Goal: Task Accomplishment & Management: Use online tool/utility

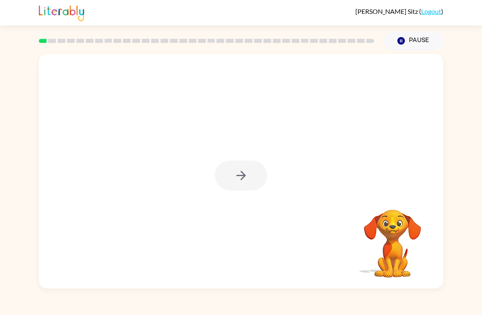
click at [249, 187] on div at bounding box center [241, 176] width 52 height 30
click at [48, 41] on icon at bounding box center [52, 41] width 8 height 4
click at [250, 167] on button "button" at bounding box center [241, 176] width 52 height 30
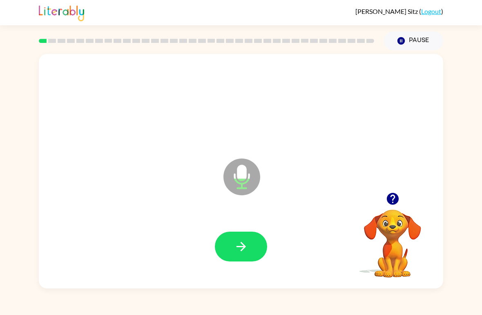
click at [244, 238] on button "button" at bounding box center [241, 247] width 52 height 30
click at [253, 244] on button "button" at bounding box center [241, 247] width 52 height 30
click at [244, 248] on icon "button" at bounding box center [240, 246] width 9 height 9
click at [299, 197] on icon "Microphone The Microphone is here when it is your turn to talk" at bounding box center [282, 186] width 123 height 61
click at [238, 179] on icon "Microphone The Microphone is here when it is your turn to talk" at bounding box center [282, 186] width 123 height 61
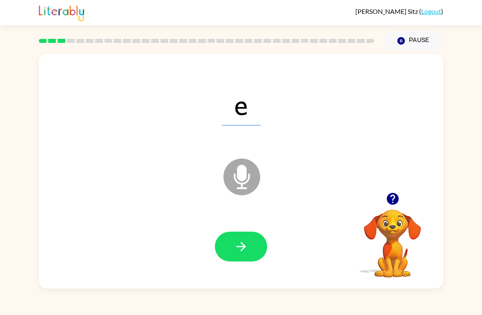
click at [246, 244] on icon "button" at bounding box center [241, 246] width 14 height 14
click at [247, 240] on icon "button" at bounding box center [241, 246] width 14 height 14
click at [245, 250] on icon "button" at bounding box center [241, 246] width 14 height 14
click at [251, 252] on button "button" at bounding box center [241, 247] width 52 height 30
click at [249, 244] on button "button" at bounding box center [241, 247] width 52 height 30
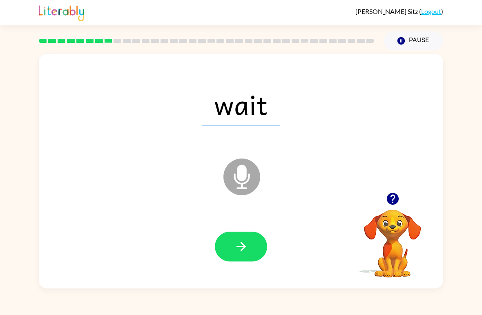
click at [245, 245] on icon "button" at bounding box center [241, 246] width 14 height 14
click at [244, 249] on icon "button" at bounding box center [241, 246] width 14 height 14
click at [245, 240] on icon "button" at bounding box center [241, 246] width 14 height 14
click at [243, 243] on icon "button" at bounding box center [241, 246] width 14 height 14
click at [239, 247] on icon "button" at bounding box center [240, 246] width 9 height 9
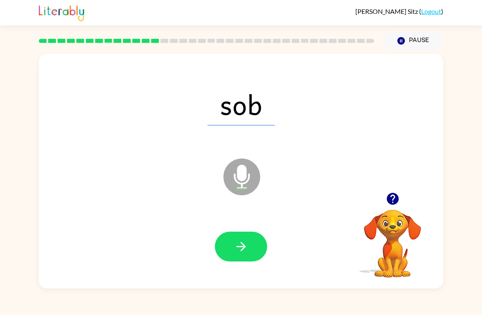
click at [249, 244] on button "button" at bounding box center [241, 247] width 52 height 30
click at [240, 244] on icon "button" at bounding box center [241, 246] width 14 height 14
click at [235, 247] on icon "button" at bounding box center [241, 246] width 14 height 14
click at [246, 248] on icon "button" at bounding box center [241, 246] width 14 height 14
click at [246, 245] on icon "button" at bounding box center [241, 246] width 14 height 14
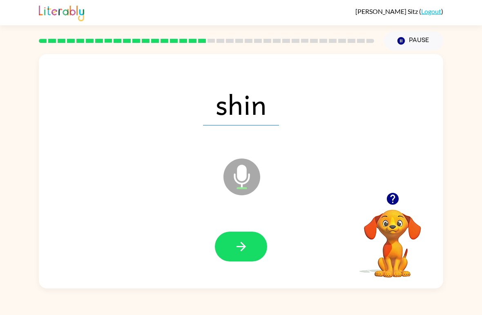
click at [244, 242] on icon "button" at bounding box center [241, 246] width 14 height 14
click at [242, 243] on icon "button" at bounding box center [241, 246] width 14 height 14
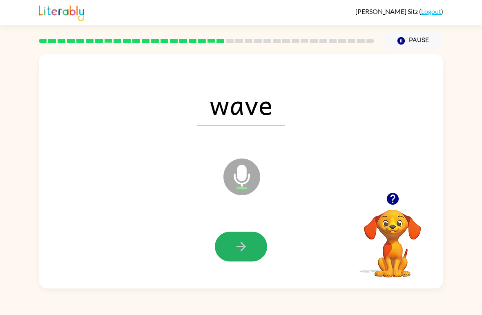
click at [246, 248] on icon "button" at bounding box center [241, 246] width 14 height 14
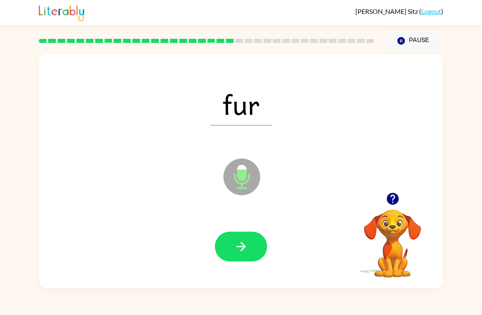
click at [242, 239] on button "button" at bounding box center [241, 247] width 52 height 30
click at [248, 250] on button "button" at bounding box center [241, 247] width 52 height 30
click at [249, 249] on button "button" at bounding box center [241, 247] width 52 height 30
click at [239, 242] on icon "button" at bounding box center [241, 246] width 14 height 14
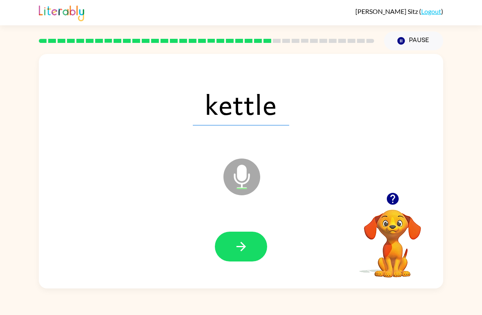
click at [240, 251] on icon "button" at bounding box center [241, 246] width 14 height 14
click at [245, 248] on icon "button" at bounding box center [241, 246] width 14 height 14
click at [241, 245] on icon "button" at bounding box center [241, 246] width 14 height 14
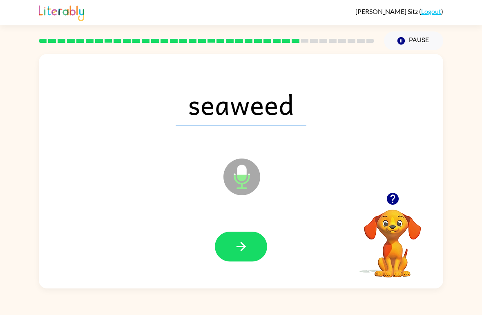
click at [242, 239] on button "button" at bounding box center [241, 247] width 52 height 30
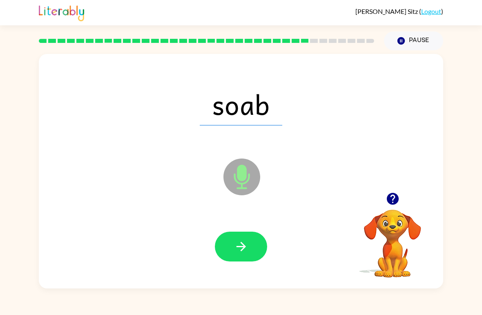
click at [241, 244] on icon "button" at bounding box center [240, 246] width 9 height 9
click at [245, 247] on icon "button" at bounding box center [240, 246] width 9 height 9
click at [241, 250] on icon "button" at bounding box center [241, 246] width 14 height 14
click at [239, 248] on icon "button" at bounding box center [241, 246] width 14 height 14
click at [247, 252] on icon "button" at bounding box center [241, 246] width 14 height 14
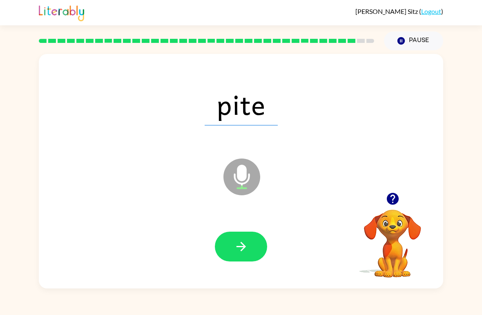
click at [239, 243] on icon "button" at bounding box center [241, 246] width 14 height 14
click at [238, 242] on icon "button" at bounding box center [241, 246] width 14 height 14
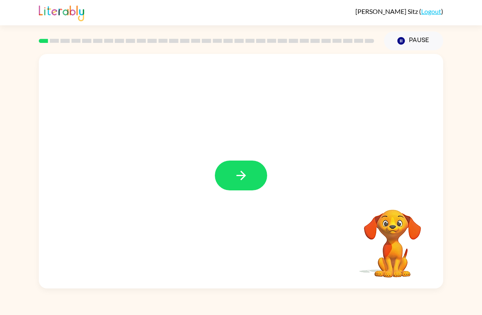
click at [245, 184] on button "button" at bounding box center [241, 176] width 52 height 30
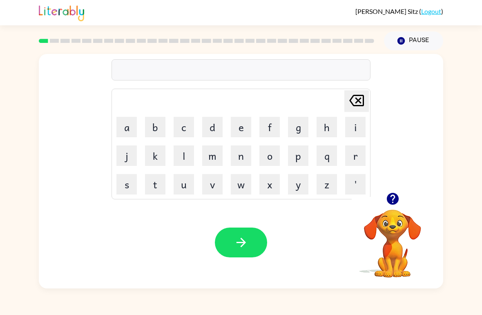
click at [182, 183] on button "u" at bounding box center [184, 184] width 20 height 20
click at [156, 127] on button "b" at bounding box center [155, 127] width 20 height 20
click at [354, 100] on icon "[PERSON_NAME] last character input" at bounding box center [357, 101] width 20 height 20
click at [353, 99] on icon "[PERSON_NAME] last character input" at bounding box center [357, 101] width 20 height 20
click at [355, 154] on button "r" at bounding box center [355, 155] width 20 height 20
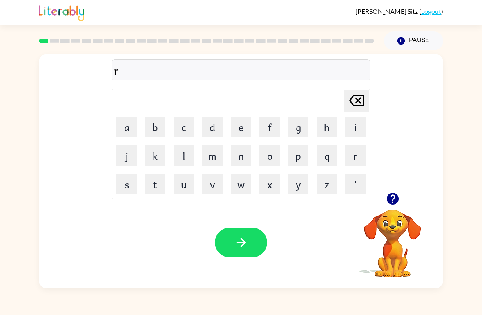
click at [183, 183] on button "u" at bounding box center [184, 184] width 20 height 20
click at [157, 121] on button "b" at bounding box center [155, 127] width 20 height 20
click at [250, 237] on button "button" at bounding box center [241, 243] width 52 height 30
click at [212, 156] on button "m" at bounding box center [212, 155] width 20 height 20
click at [267, 149] on button "o" at bounding box center [269, 155] width 20 height 20
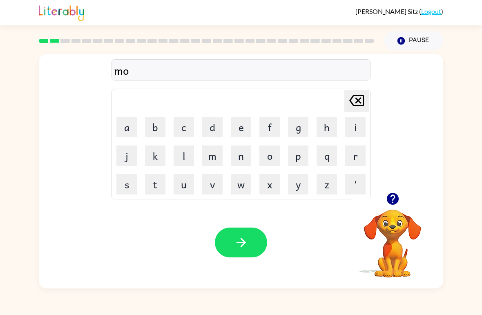
click at [186, 185] on button "u" at bounding box center [184, 184] width 20 height 20
click at [159, 189] on button "t" at bounding box center [155, 184] width 20 height 20
click at [326, 124] on button "h" at bounding box center [327, 127] width 20 height 20
click at [245, 245] on icon "button" at bounding box center [241, 242] width 14 height 14
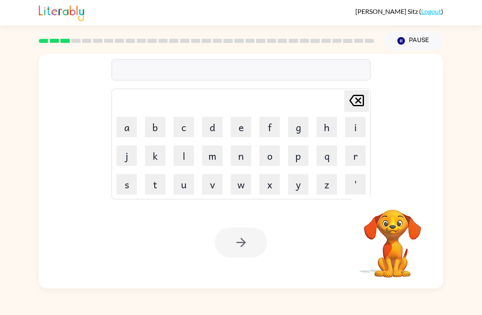
click at [214, 128] on button "d" at bounding box center [212, 127] width 20 height 20
click at [241, 128] on button "e" at bounding box center [241, 127] width 20 height 20
click at [241, 154] on button "n" at bounding box center [241, 155] width 20 height 20
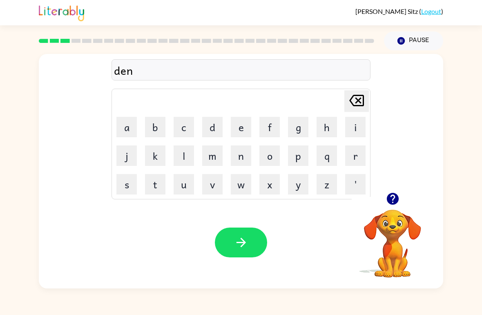
click at [248, 240] on icon "button" at bounding box center [241, 242] width 14 height 14
click at [129, 184] on button "s" at bounding box center [126, 184] width 20 height 20
click at [299, 159] on button "p" at bounding box center [298, 155] width 20 height 20
click at [267, 158] on button "o" at bounding box center [269, 155] width 20 height 20
click at [160, 185] on button "t" at bounding box center [155, 184] width 20 height 20
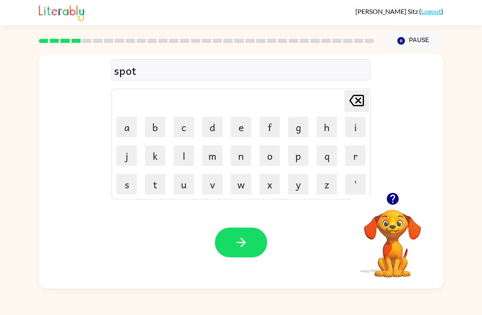
click at [253, 238] on button "button" at bounding box center [241, 243] width 52 height 30
click at [394, 201] on icon "button" at bounding box center [393, 199] width 12 height 12
click at [244, 184] on button "w" at bounding box center [241, 184] width 20 height 20
click at [242, 129] on button "e" at bounding box center [241, 127] width 20 height 20
click at [295, 157] on button "p" at bounding box center [298, 155] width 20 height 20
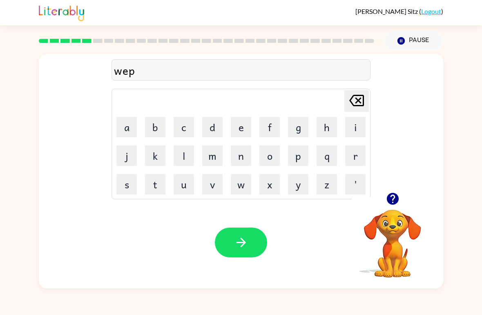
click at [241, 126] on button "e" at bounding box center [241, 127] width 20 height 20
click at [217, 132] on button "d" at bounding box center [212, 127] width 20 height 20
click at [250, 241] on button "button" at bounding box center [241, 243] width 52 height 30
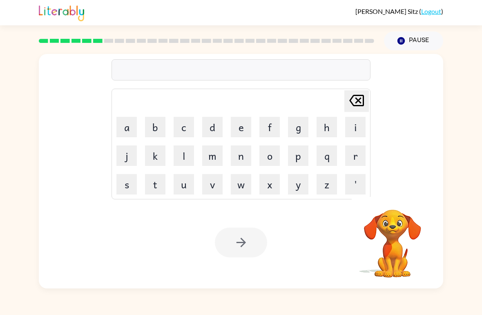
click at [303, 158] on button "p" at bounding box center [298, 155] width 20 height 20
click at [351, 127] on button "i" at bounding box center [355, 127] width 20 height 20
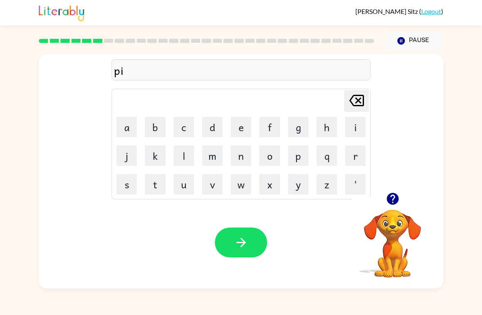
click at [242, 127] on button "e" at bounding box center [241, 127] width 20 height 20
click at [243, 241] on icon "button" at bounding box center [240, 242] width 9 height 9
click at [181, 127] on button "c" at bounding box center [184, 127] width 20 height 20
click at [127, 130] on button "a" at bounding box center [126, 127] width 20 height 20
click at [239, 156] on button "n" at bounding box center [241, 155] width 20 height 20
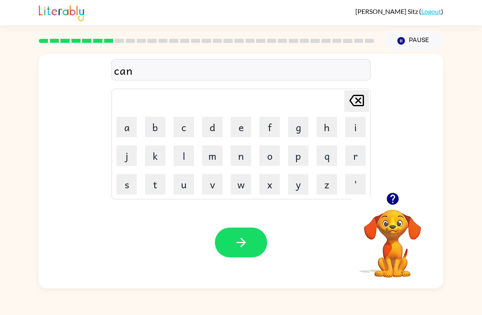
click at [210, 131] on button "d" at bounding box center [212, 127] width 20 height 20
click at [241, 130] on button "e" at bounding box center [241, 127] width 20 height 20
click at [183, 150] on button "l" at bounding box center [184, 155] width 20 height 20
click at [244, 251] on button "button" at bounding box center [241, 243] width 52 height 30
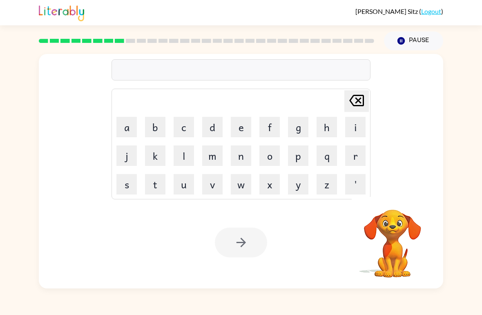
click at [157, 130] on button "b" at bounding box center [155, 127] width 20 height 20
click at [125, 127] on button "a" at bounding box center [126, 127] width 20 height 20
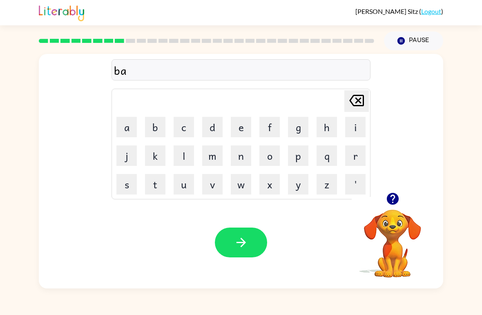
click at [160, 192] on button "t" at bounding box center [155, 184] width 20 height 20
click at [327, 124] on button "h" at bounding box center [327, 127] width 20 height 20
click at [251, 242] on button "button" at bounding box center [241, 243] width 52 height 30
click at [188, 118] on button "c" at bounding box center [184, 127] width 20 height 20
click at [271, 158] on button "o" at bounding box center [269, 155] width 20 height 20
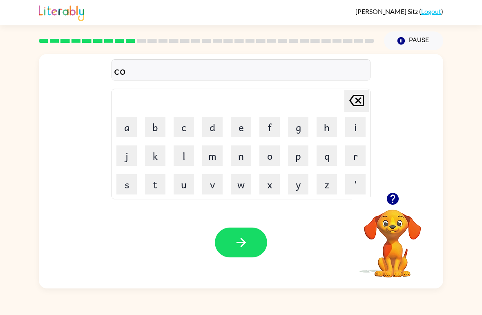
click at [183, 183] on button "u" at bounding box center [184, 184] width 20 height 20
click at [353, 101] on icon "[PERSON_NAME] last character input" at bounding box center [357, 101] width 20 height 20
click at [183, 182] on button "u" at bounding box center [184, 184] width 20 height 20
click at [240, 161] on button "n" at bounding box center [241, 155] width 20 height 20
click at [246, 241] on icon "button" at bounding box center [241, 242] width 14 height 14
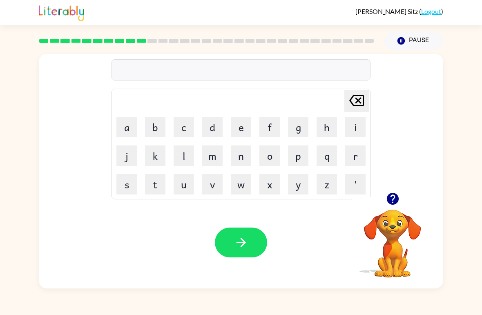
click at [132, 185] on button "s" at bounding box center [126, 184] width 20 height 20
click at [325, 123] on button "h" at bounding box center [327, 127] width 20 height 20
click at [270, 153] on button "o" at bounding box center [269, 155] width 20 height 20
click at [187, 129] on button "c" at bounding box center [184, 127] width 20 height 20
click at [152, 150] on button "k" at bounding box center [155, 155] width 20 height 20
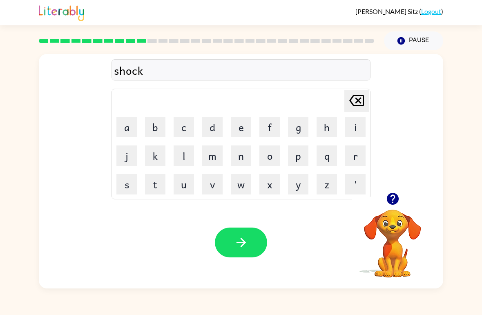
click at [241, 246] on icon "button" at bounding box center [241, 242] width 14 height 14
click at [294, 128] on button "g" at bounding box center [298, 127] width 20 height 20
click at [130, 128] on button "a" at bounding box center [126, 127] width 20 height 20
click at [325, 182] on button "z" at bounding box center [327, 184] width 20 height 20
click at [245, 128] on button "e" at bounding box center [241, 127] width 20 height 20
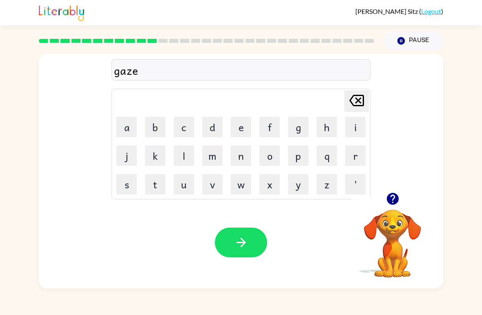
click at [248, 246] on icon "button" at bounding box center [241, 242] width 14 height 14
click at [240, 133] on button "e" at bounding box center [241, 127] width 20 height 20
click at [183, 130] on button "c" at bounding box center [184, 127] width 20 height 20
click at [126, 185] on button "s" at bounding box center [126, 184] width 20 height 20
click at [298, 159] on button "p" at bounding box center [298, 155] width 20 height 20
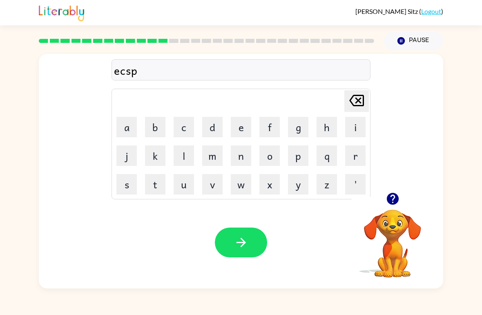
click at [190, 158] on button "l" at bounding box center [184, 155] width 20 height 20
click at [272, 160] on button "o" at bounding box center [269, 155] width 20 height 20
click at [214, 132] on button "d" at bounding box center [212, 127] width 20 height 20
click at [242, 125] on button "e" at bounding box center [241, 127] width 20 height 20
click at [240, 244] on icon "button" at bounding box center [241, 242] width 14 height 14
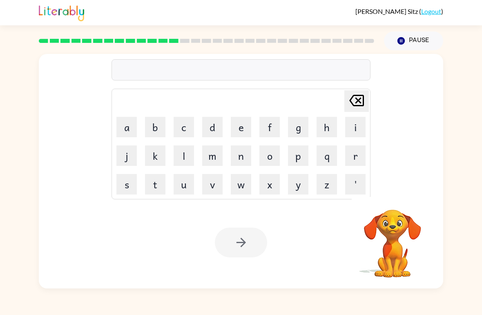
click at [126, 189] on button "s" at bounding box center [126, 184] width 20 height 20
click at [242, 188] on button "w" at bounding box center [241, 184] width 20 height 20
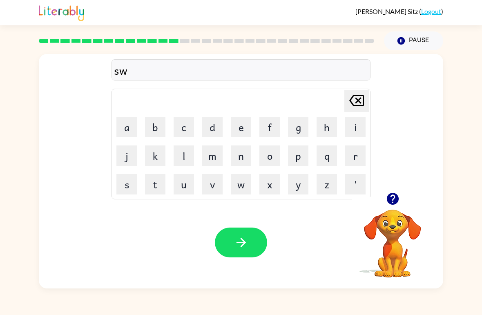
click at [241, 123] on button "e" at bounding box center [241, 127] width 20 height 20
click at [244, 125] on button "e" at bounding box center [241, 127] width 20 height 20
click at [156, 186] on button "t" at bounding box center [155, 184] width 20 height 20
click at [243, 156] on button "n" at bounding box center [241, 155] width 20 height 20
click at [242, 125] on button "e" at bounding box center [241, 127] width 20 height 20
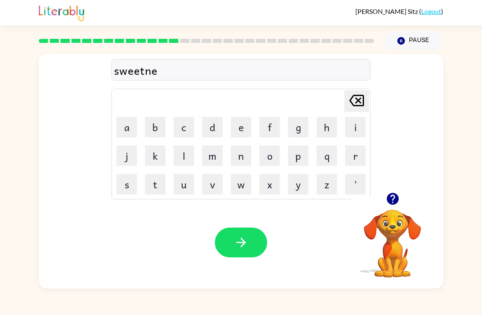
click at [124, 187] on button "s" at bounding box center [126, 184] width 20 height 20
click at [246, 240] on icon "button" at bounding box center [241, 242] width 14 height 14
click at [325, 129] on button "h" at bounding box center [327, 127] width 20 height 20
click at [363, 125] on button "i" at bounding box center [355, 127] width 20 height 20
click at [298, 159] on button "p" at bounding box center [298, 155] width 20 height 20
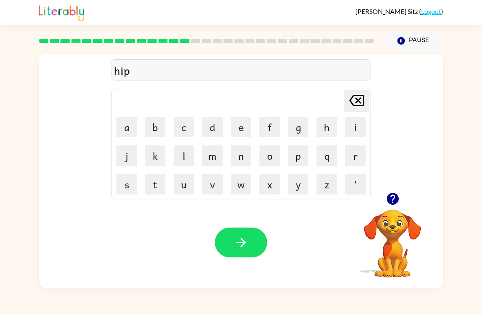
click at [267, 160] on button "o" at bounding box center [269, 155] width 20 height 20
click at [243, 240] on icon "button" at bounding box center [240, 242] width 9 height 9
click at [267, 128] on button "f" at bounding box center [269, 127] width 20 height 20
click at [266, 158] on button "o" at bounding box center [269, 155] width 20 height 20
click at [182, 182] on button "u" at bounding box center [184, 184] width 20 height 20
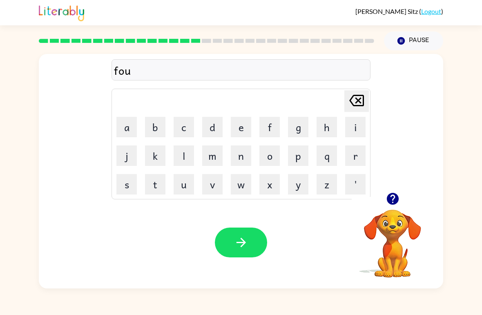
click at [358, 160] on button "r" at bounding box center [355, 155] width 20 height 20
click at [181, 131] on button "c" at bounding box center [184, 127] width 20 height 20
click at [159, 157] on button "k" at bounding box center [155, 155] width 20 height 20
click at [245, 238] on icon "button" at bounding box center [241, 242] width 14 height 14
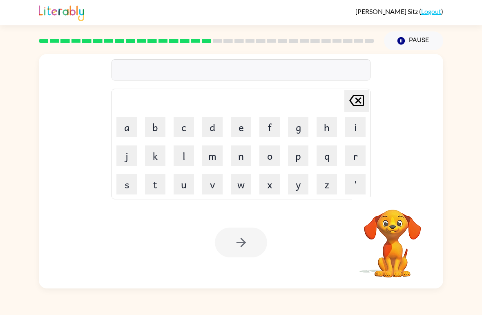
click at [238, 181] on button "w" at bounding box center [241, 184] width 20 height 20
click at [241, 130] on button "e" at bounding box center [241, 127] width 20 height 20
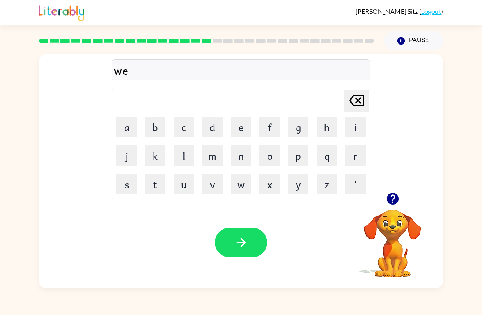
click at [155, 128] on button "b" at bounding box center [155, 127] width 20 height 20
click at [249, 241] on button "button" at bounding box center [241, 243] width 52 height 30
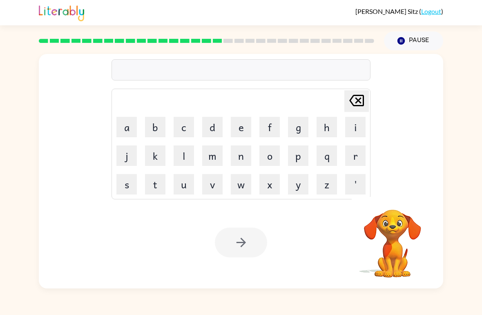
click at [128, 185] on button "s" at bounding box center [126, 184] width 20 height 20
click at [186, 161] on button "l" at bounding box center [184, 155] width 20 height 20
click at [242, 125] on button "e" at bounding box center [241, 127] width 20 height 20
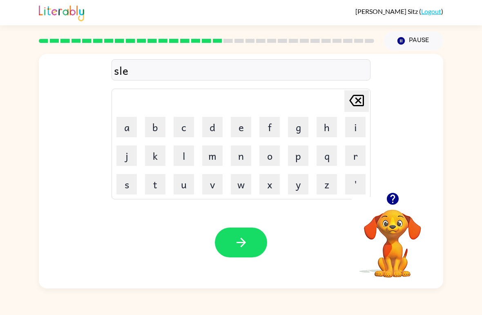
click at [299, 161] on button "p" at bounding box center [298, 155] width 20 height 20
click at [243, 127] on button "e" at bounding box center [241, 127] width 20 height 20
click at [212, 130] on button "d" at bounding box center [212, 127] width 20 height 20
click at [243, 237] on icon "button" at bounding box center [241, 242] width 14 height 14
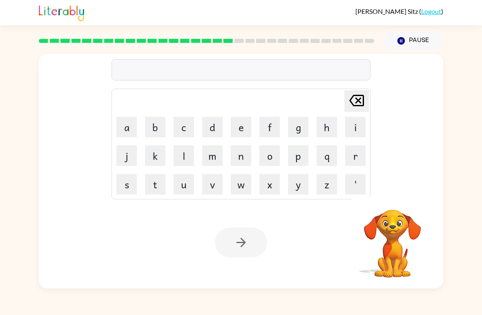
click at [327, 128] on button "h" at bounding box center [327, 127] width 20 height 20
click at [128, 124] on button "a" at bounding box center [126, 127] width 20 height 20
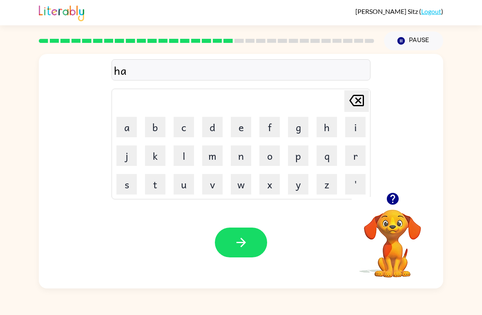
click at [387, 198] on icon "button" at bounding box center [393, 199] width 12 height 12
click at [355, 157] on button "r" at bounding box center [355, 155] width 20 height 20
click at [212, 129] on button "d" at bounding box center [212, 127] width 20 height 20
click at [244, 247] on icon "button" at bounding box center [241, 242] width 14 height 14
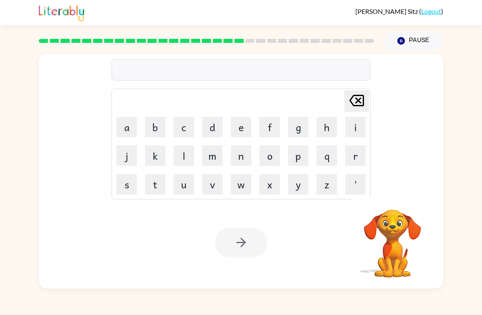
click at [353, 159] on button "r" at bounding box center [355, 155] width 20 height 20
click at [268, 156] on button "o" at bounding box center [269, 155] width 20 height 20
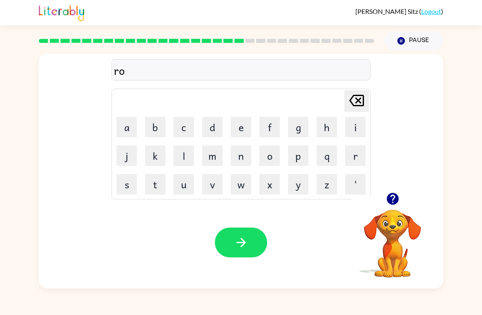
click at [211, 127] on button "d" at bounding box center [212, 127] width 20 height 20
click at [249, 239] on button "button" at bounding box center [241, 243] width 52 height 30
click at [393, 201] on icon "button" at bounding box center [393, 199] width 12 height 12
click at [356, 159] on button "r" at bounding box center [355, 155] width 20 height 20
click at [244, 128] on button "e" at bounding box center [241, 127] width 20 height 20
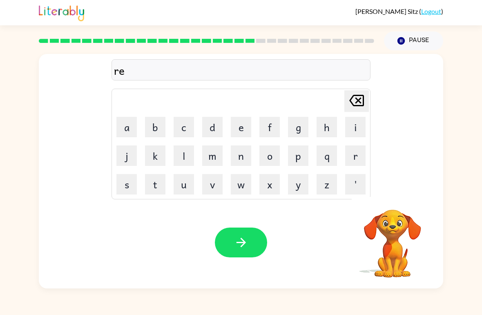
click at [125, 184] on button "s" at bounding box center [126, 184] width 20 height 20
click at [212, 132] on button "d" at bounding box center [212, 127] width 20 height 20
click at [241, 129] on button "e" at bounding box center [241, 127] width 20 height 20
click at [212, 130] on button "d" at bounding box center [212, 127] width 20 height 20
click at [244, 239] on icon "button" at bounding box center [241, 242] width 14 height 14
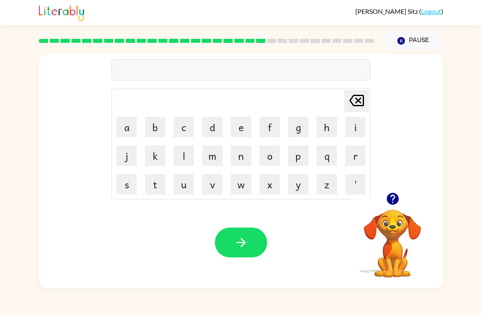
click at [235, 185] on button "w" at bounding box center [241, 184] width 20 height 20
click at [130, 126] on button "a" at bounding box center [126, 127] width 20 height 20
click at [159, 154] on button "k" at bounding box center [155, 155] width 20 height 20
click at [239, 124] on button "e" at bounding box center [241, 127] width 20 height 20
click at [243, 234] on button "button" at bounding box center [241, 243] width 52 height 30
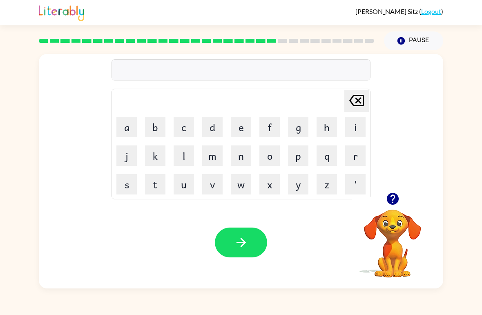
click at [127, 185] on button "s" at bounding box center [126, 184] width 20 height 20
click at [243, 153] on button "n" at bounding box center [241, 155] width 20 height 20
click at [270, 154] on button "o" at bounding box center [269, 155] width 20 height 20
click at [212, 155] on button "m" at bounding box center [212, 155] width 20 height 20
click at [136, 128] on button "a" at bounding box center [126, 127] width 20 height 20
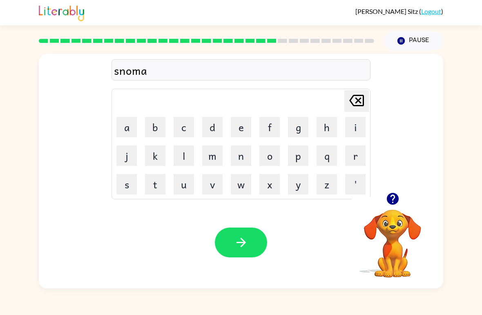
click at [242, 158] on button "n" at bounding box center [241, 155] width 20 height 20
click at [236, 240] on icon "button" at bounding box center [241, 242] width 14 height 14
click at [242, 185] on button "w" at bounding box center [241, 184] width 20 height 20
click at [353, 125] on button "i" at bounding box center [355, 127] width 20 height 20
click at [394, 198] on icon "button" at bounding box center [393, 199] width 14 height 14
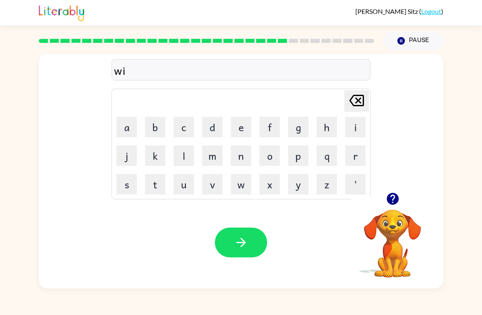
click at [239, 160] on button "n" at bounding box center [241, 155] width 20 height 20
click at [155, 180] on button "t" at bounding box center [155, 184] width 20 height 20
click at [239, 127] on button "e" at bounding box center [241, 127] width 20 height 20
click at [393, 197] on icon "button" at bounding box center [393, 199] width 12 height 12
click at [354, 154] on button "r" at bounding box center [355, 155] width 20 height 20
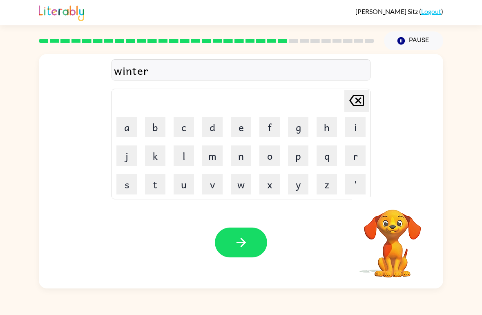
click at [228, 235] on button "button" at bounding box center [241, 243] width 52 height 30
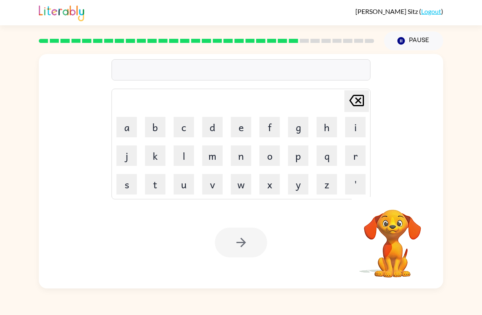
click at [187, 126] on button "c" at bounding box center [184, 127] width 20 height 20
click at [241, 127] on button "e" at bounding box center [241, 127] width 20 height 20
click at [125, 185] on button "s" at bounding box center [126, 184] width 20 height 20
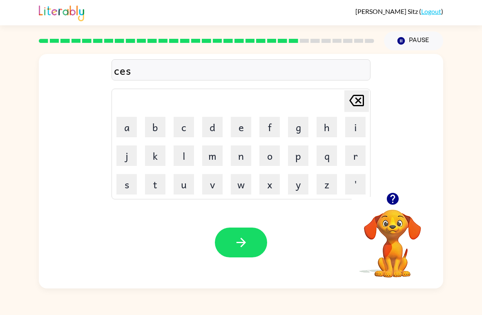
click at [159, 188] on button "t" at bounding box center [155, 184] width 20 height 20
click at [250, 244] on button "button" at bounding box center [241, 243] width 52 height 30
click at [128, 187] on button "s" at bounding box center [126, 184] width 20 height 20
click at [265, 156] on button "o" at bounding box center [269, 155] width 20 height 20
click at [185, 185] on button "u" at bounding box center [184, 184] width 20 height 20
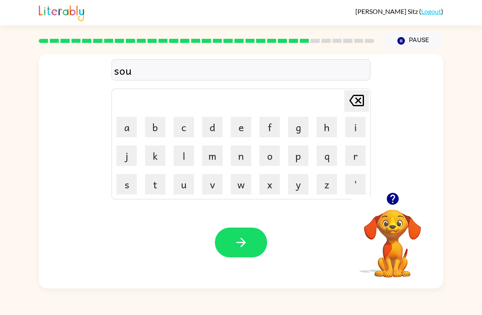
click at [211, 128] on button "d" at bounding box center [212, 127] width 20 height 20
click at [244, 123] on button "e" at bounding box center [241, 127] width 20 height 20
click at [244, 159] on button "n" at bounding box center [241, 155] width 20 height 20
click at [242, 243] on icon "button" at bounding box center [240, 242] width 9 height 9
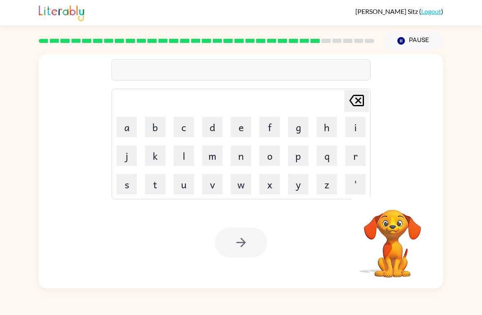
click at [183, 126] on button "c" at bounding box center [184, 127] width 20 height 20
click at [265, 150] on button "o" at bounding box center [269, 155] width 20 height 20
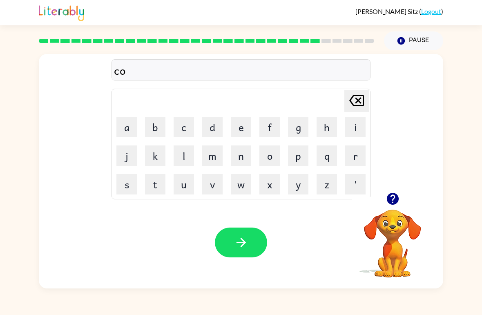
click at [241, 152] on button "n" at bounding box center [241, 155] width 20 height 20
click at [240, 121] on button "e" at bounding box center [241, 127] width 20 height 20
click at [244, 239] on icon "button" at bounding box center [241, 242] width 14 height 14
click at [178, 130] on button "c" at bounding box center [184, 127] width 20 height 20
click at [328, 127] on button "h" at bounding box center [327, 127] width 20 height 20
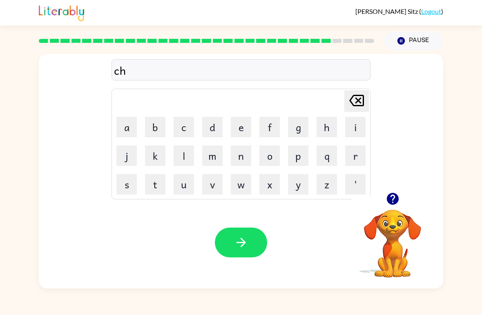
click at [130, 126] on button "a" at bounding box center [126, 127] width 20 height 20
click at [237, 153] on button "n" at bounding box center [241, 155] width 20 height 20
click at [242, 130] on button "e" at bounding box center [241, 127] width 20 height 20
click at [240, 237] on icon "button" at bounding box center [241, 242] width 14 height 14
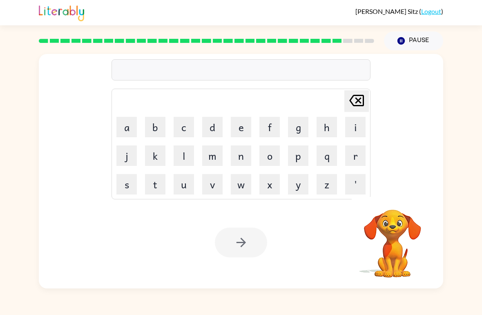
click at [128, 187] on button "s" at bounding box center [126, 184] width 20 height 20
click at [328, 131] on button "h" at bounding box center [327, 127] width 20 height 20
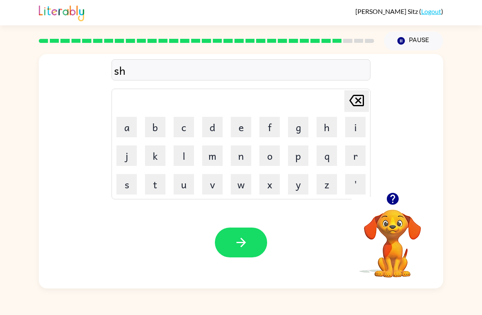
click at [188, 189] on button "u" at bounding box center [184, 184] width 20 height 20
click at [156, 185] on button "t" at bounding box center [155, 184] width 20 height 20
click at [223, 240] on button "button" at bounding box center [241, 243] width 52 height 30
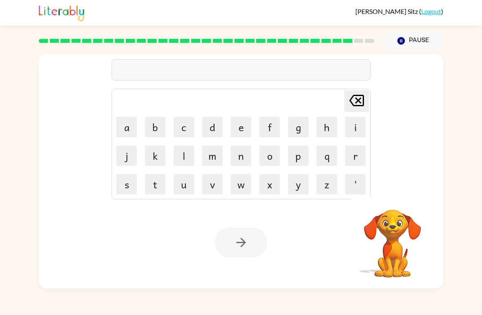
click at [157, 186] on button "t" at bounding box center [155, 184] width 20 height 20
click at [329, 132] on button "h" at bounding box center [327, 127] width 20 height 20
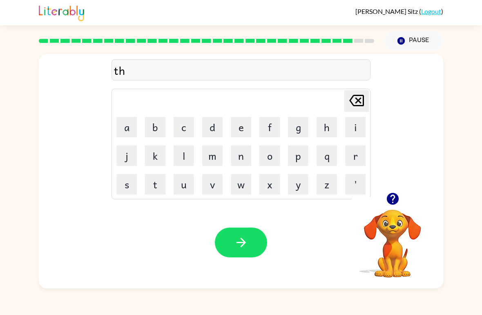
click at [265, 159] on button "o" at bounding box center [269, 155] width 20 height 20
click at [185, 190] on button "u" at bounding box center [184, 184] width 20 height 20
click at [359, 151] on button "r" at bounding box center [355, 155] width 20 height 20
click at [131, 183] on button "s" at bounding box center [126, 184] width 20 height 20
click at [357, 157] on button "r" at bounding box center [355, 155] width 20 height 20
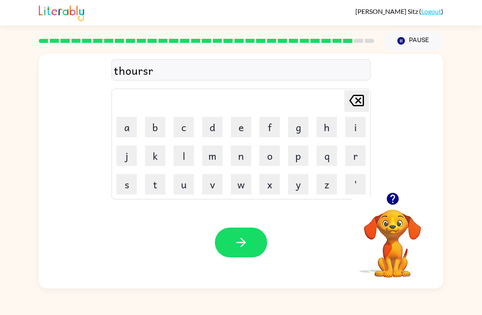
click at [356, 105] on icon at bounding box center [356, 100] width 15 height 11
click at [155, 189] on button "t" at bounding box center [155, 184] width 20 height 20
click at [236, 245] on icon "button" at bounding box center [241, 242] width 14 height 14
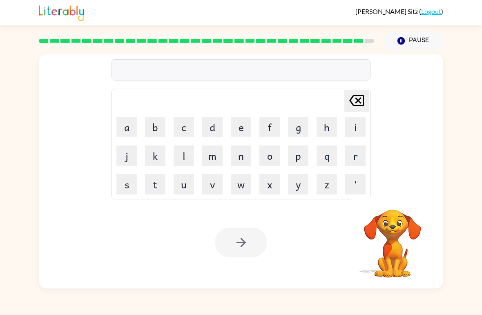
click at [355, 154] on button "r" at bounding box center [355, 155] width 20 height 20
click at [357, 127] on button "i" at bounding box center [355, 127] width 20 height 20
click at [295, 157] on button "p" at bounding box center [298, 155] width 20 height 20
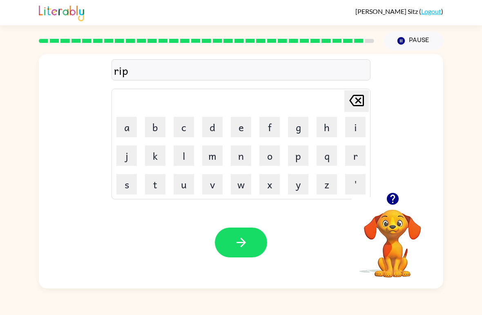
click at [237, 124] on button "e" at bounding box center [241, 127] width 20 height 20
click at [247, 240] on icon "button" at bounding box center [241, 242] width 14 height 14
